Goal: Task Accomplishment & Management: Complete application form

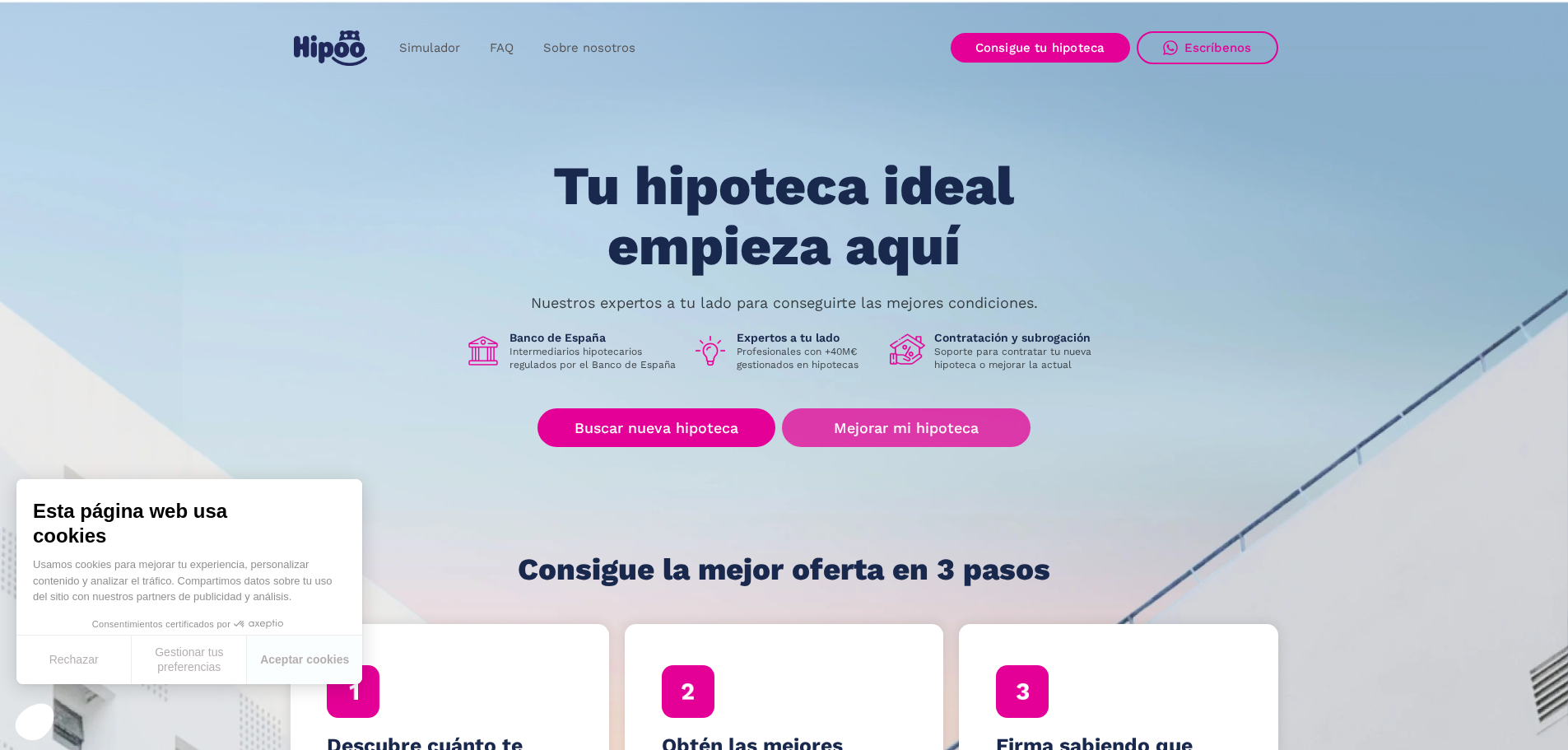
click at [891, 435] on link "Mejorar mi hipoteca" at bounding box center [905, 427] width 247 height 38
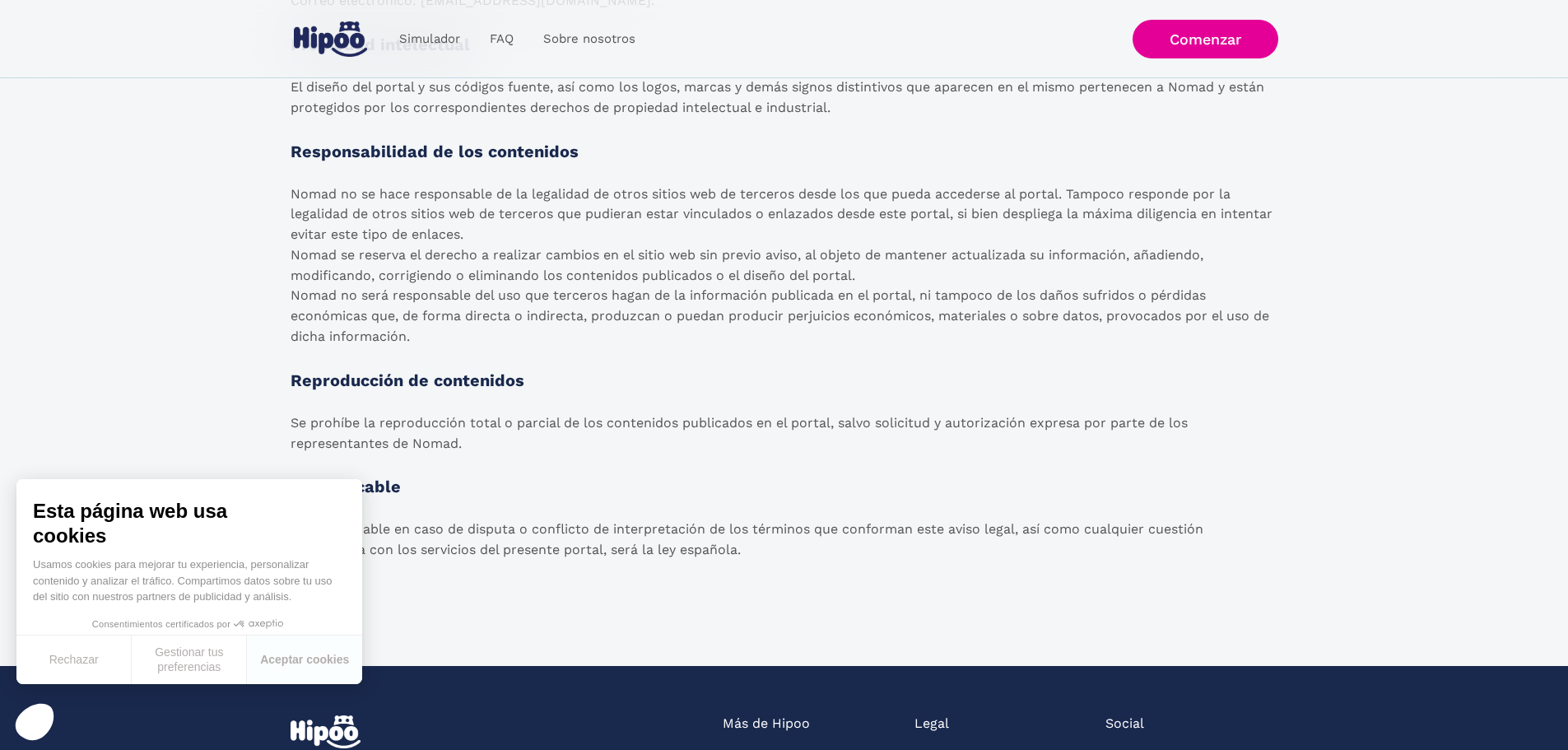
scroll to position [2676, 0]
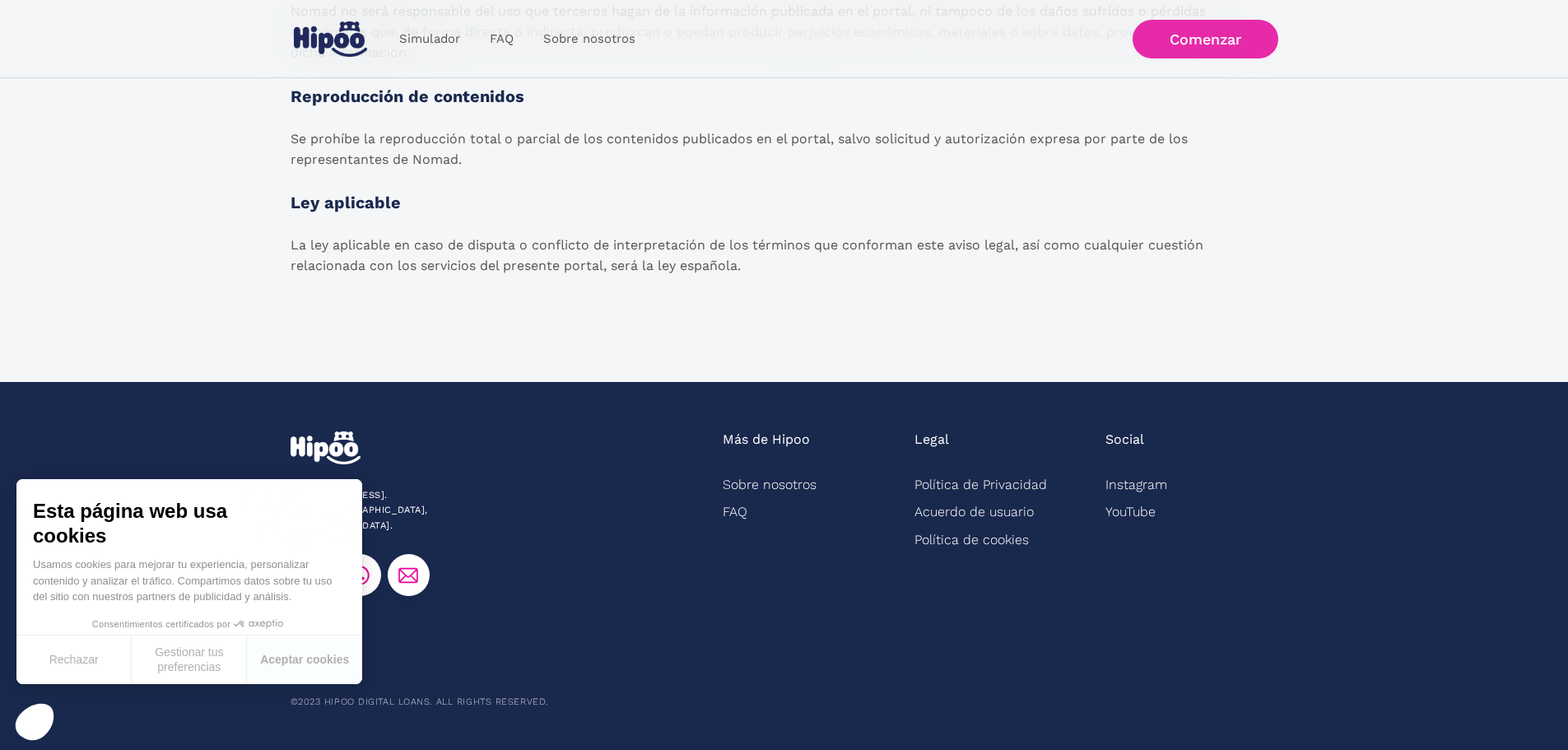
click at [1200, 38] on link "Comenzar" at bounding box center [1204, 38] width 145 height 38
